Goal: Task Accomplishment & Management: Manage account settings

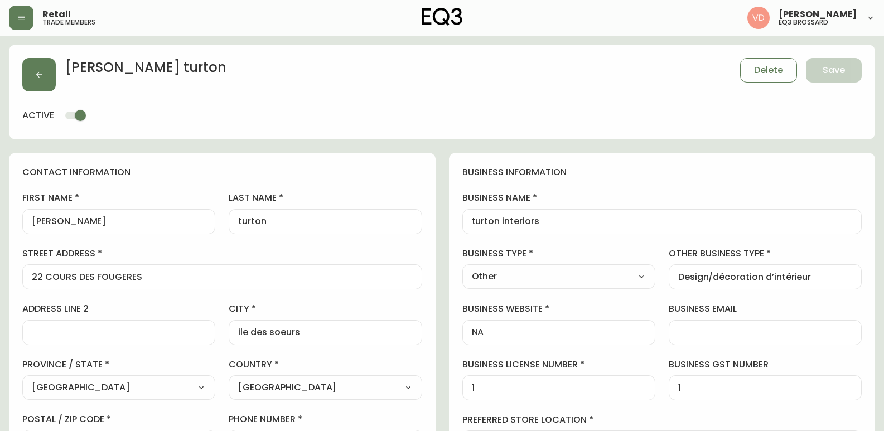
select select "QC"
select select "CA"
select select "CA_FR"
select select "Other"
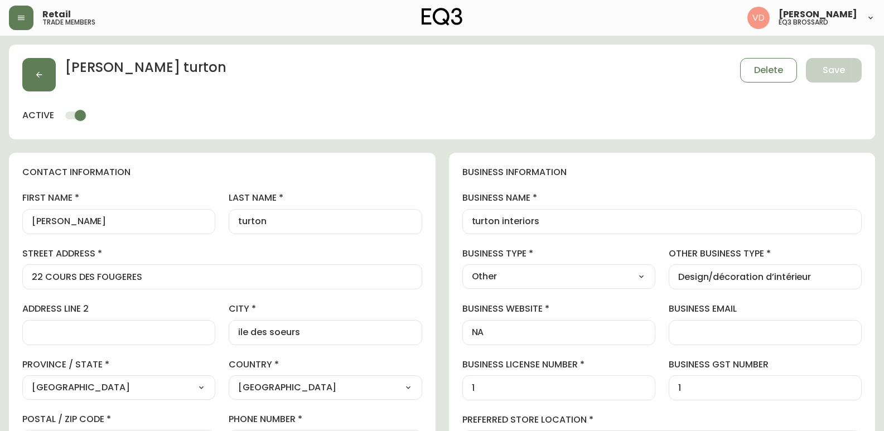
select select "cjw10z96u00fa6gs0941re9ze"
select select "false"
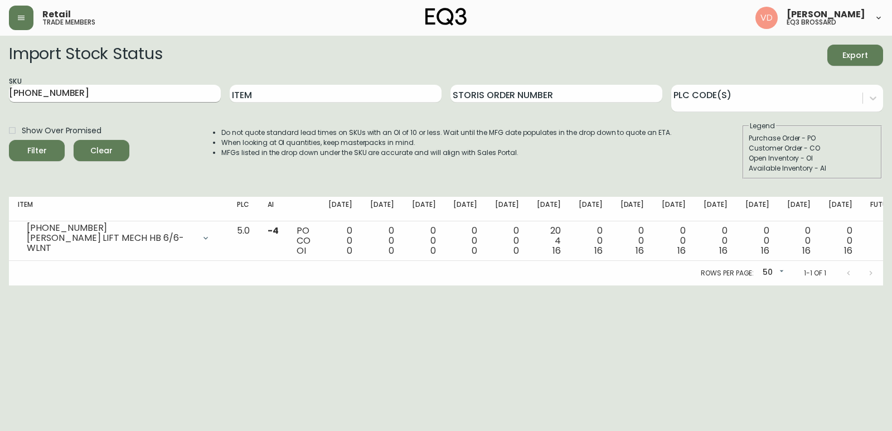
click at [146, 91] on input "[PHONE_NUMBER]" at bounding box center [115, 94] width 212 height 18
drag, startPoint x: 146, startPoint y: 91, endPoint x: 0, endPoint y: 71, distance: 146.9
click at [0, 71] on main "Import Stock Status Export SKU [PHONE_NUMBER] Item Storis Order Number PLC Code…" at bounding box center [446, 161] width 892 height 250
paste input "2020-100-0-A"
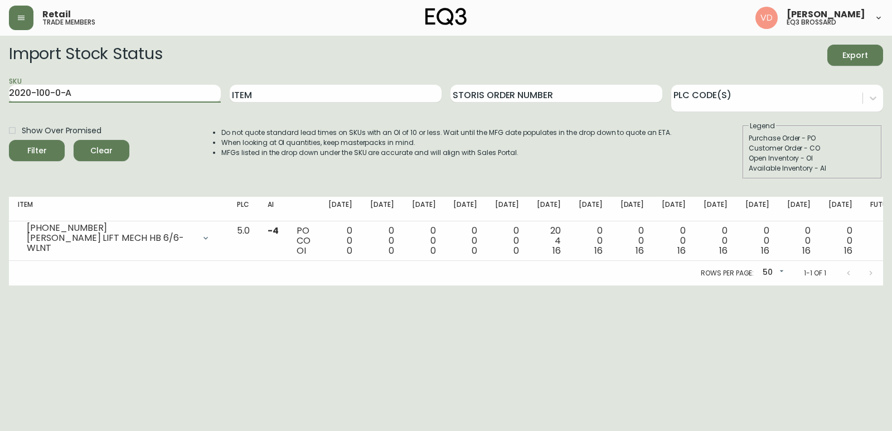
type input "2020-100-0-A"
click at [9, 140] on button "Filter" at bounding box center [37, 150] width 56 height 21
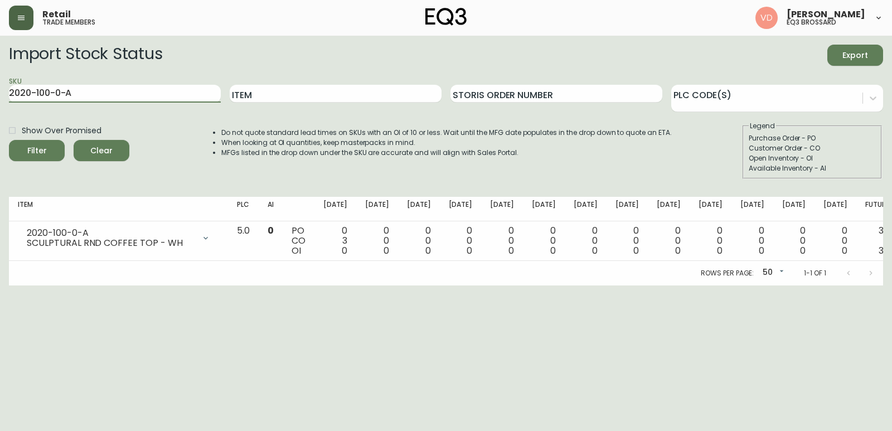
click at [19, 18] on icon "button" at bounding box center [21, 17] width 9 height 9
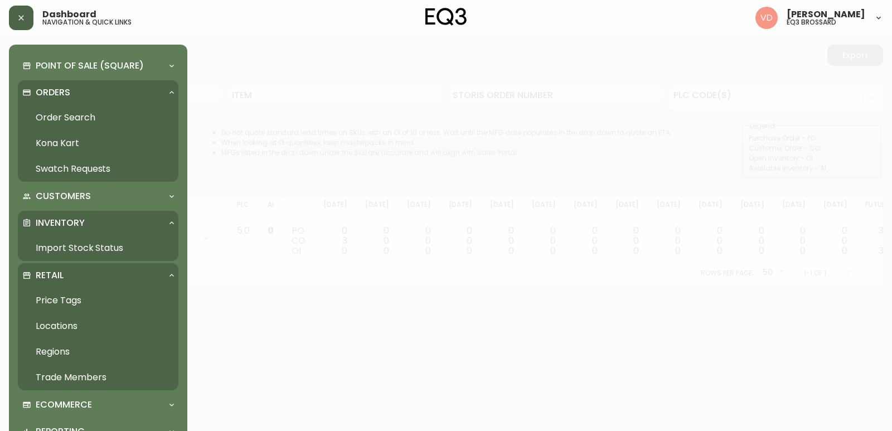
click at [69, 382] on link "Trade Members" at bounding box center [98, 378] width 161 height 26
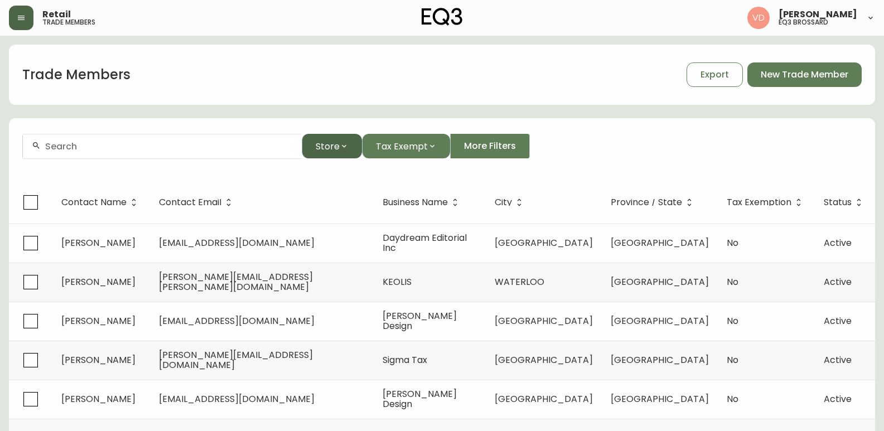
click at [341, 144] on icon "button" at bounding box center [344, 146] width 9 height 9
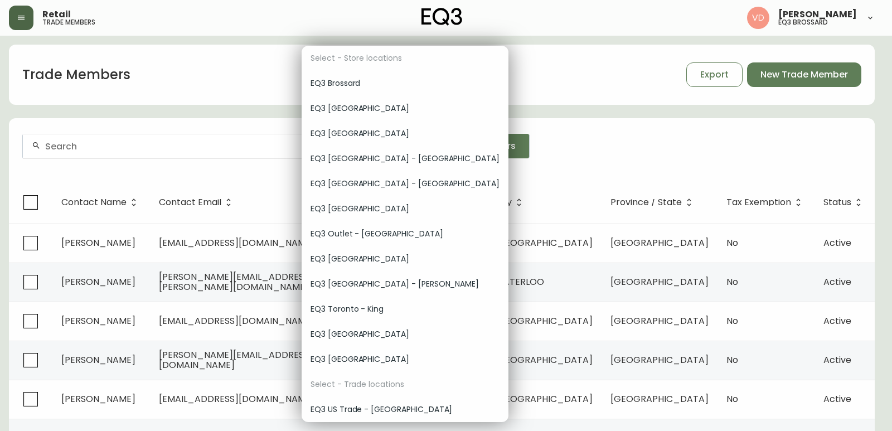
click at [366, 84] on span "EQ3 Brossard" at bounding box center [405, 83] width 189 height 12
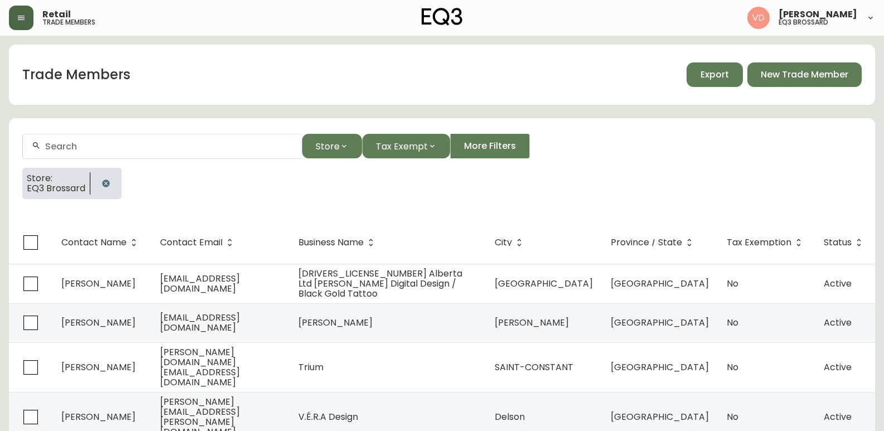
click at [722, 83] on button "Export" at bounding box center [714, 74] width 56 height 25
